Goal: Browse casually

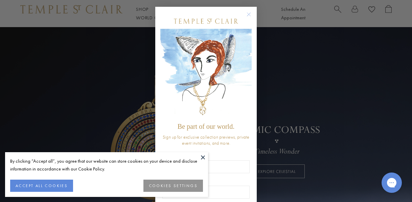
click at [303, 66] on div "Close dialog Be part of our world. Sign up for exclusive collection previews, p…" at bounding box center [206, 101] width 412 height 202
click at [250, 13] on circle "Close dialog" at bounding box center [249, 14] width 8 height 8
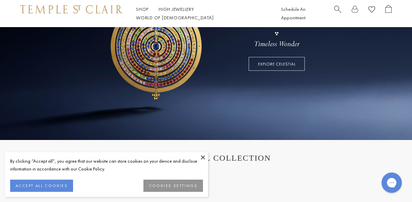
scroll to position [106, 0]
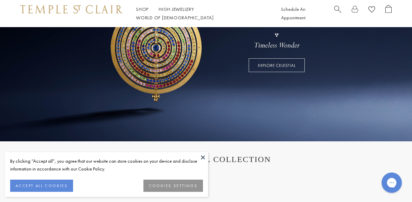
click at [175, 70] on link at bounding box center [206, 31] width 412 height 220
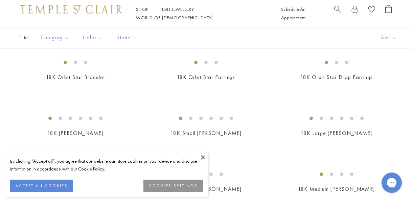
click at [200, 156] on button at bounding box center [203, 157] width 10 height 10
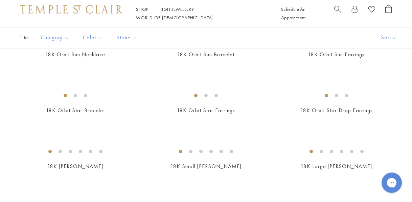
scroll to position [504, 0]
click at [0, 0] on img at bounding box center [0, 0] width 0 height 0
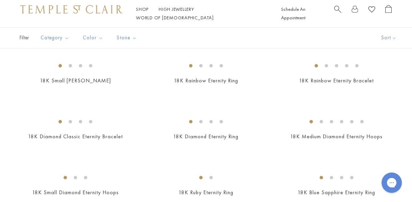
scroll to position [700, 0]
click at [0, 0] on img at bounding box center [0, 0] width 0 height 0
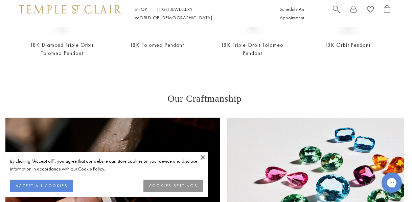
scroll to position [479, 1]
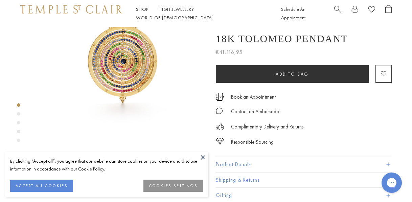
scroll to position [340, 0]
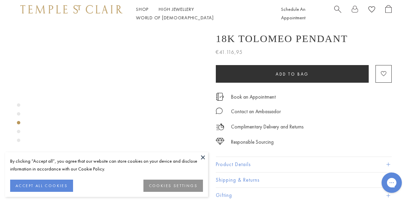
click at [15, 117] on div at bounding box center [113, 137] width 226 height 900
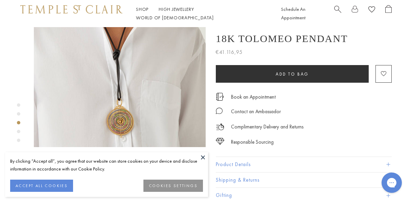
click at [136, 67] on img at bounding box center [120, 61] width 172 height 172
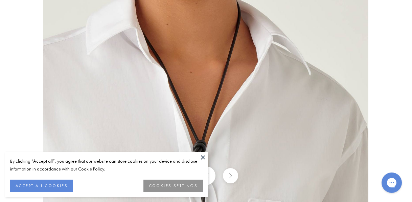
click at [229, 180] on button at bounding box center [230, 175] width 15 height 15
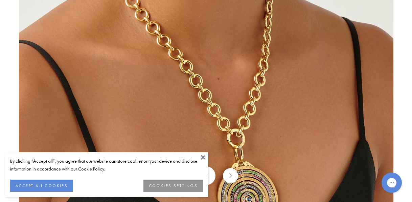
click at [201, 158] on button at bounding box center [203, 157] width 10 height 10
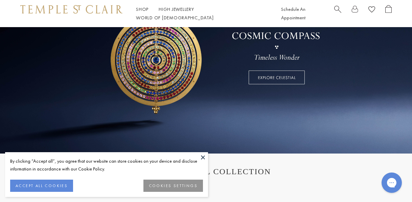
scroll to position [97, 0]
